Goal: Communication & Community: Ask a question

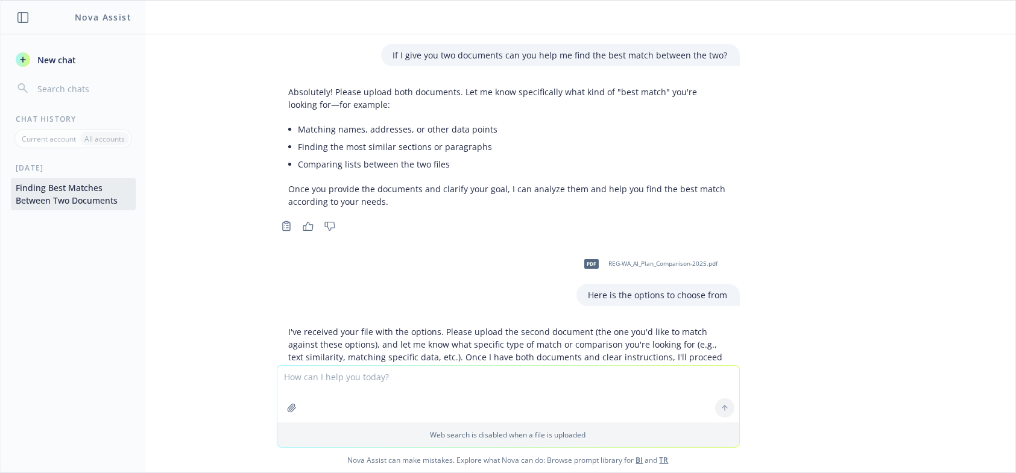
scroll to position [1125, 0]
